Goal: Task Accomplishment & Management: Manage account settings

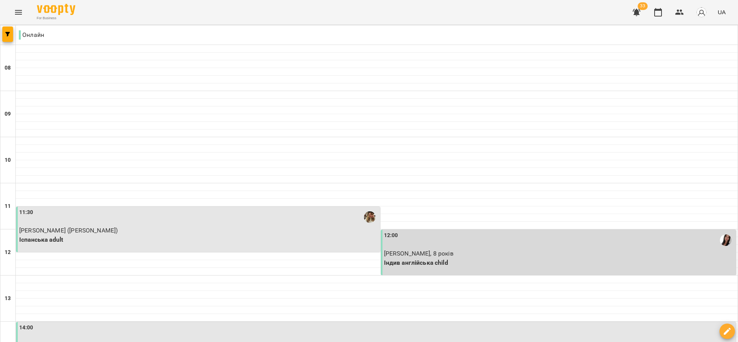
scroll to position [346, 0]
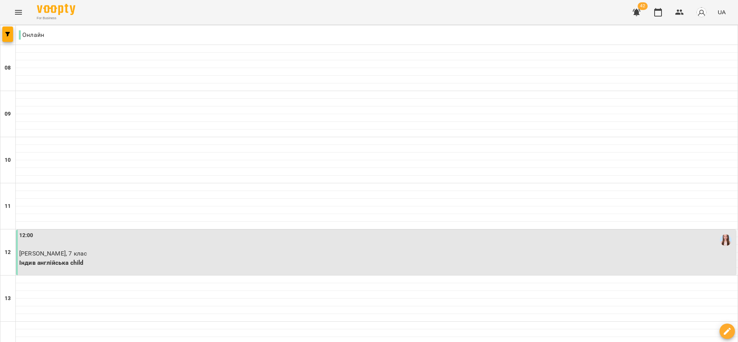
scroll to position [492, 0]
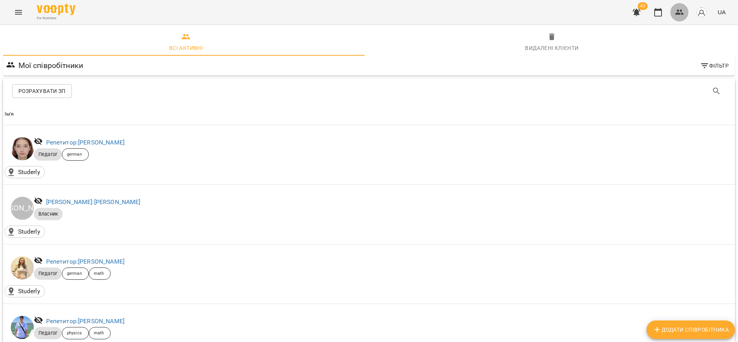
click at [681, 16] on icon "button" at bounding box center [679, 12] width 9 height 9
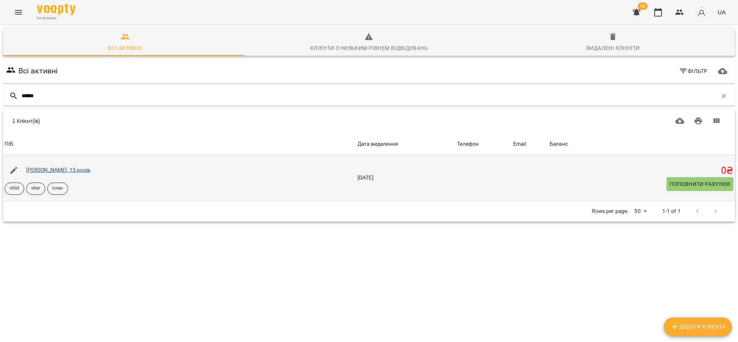
type input "******"
click at [68, 170] on link "[PERSON_NAME], 13 років" at bounding box center [58, 170] width 64 height 6
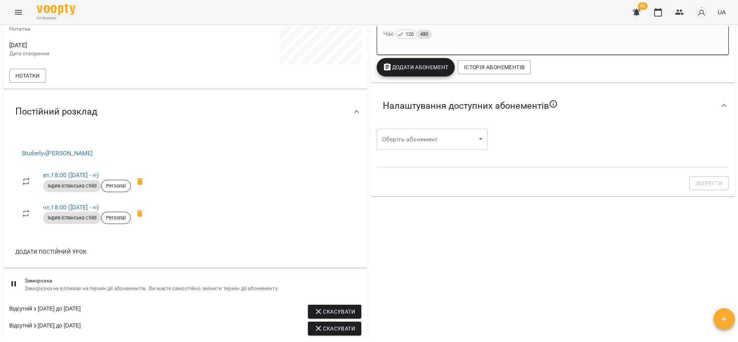
scroll to position [288, 0]
